Goal: Information Seeking & Learning: Learn about a topic

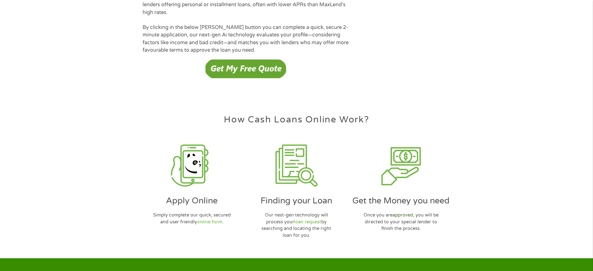
scroll to position [1800, 0]
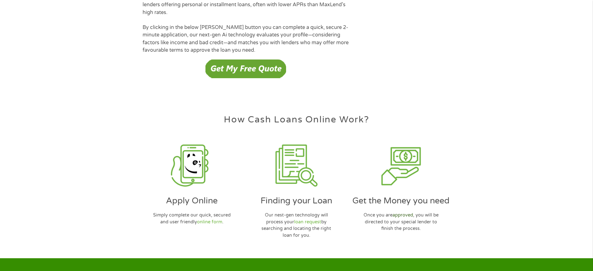
scroll to position [1800, 0]
